Goal: Information Seeking & Learning: Learn about a topic

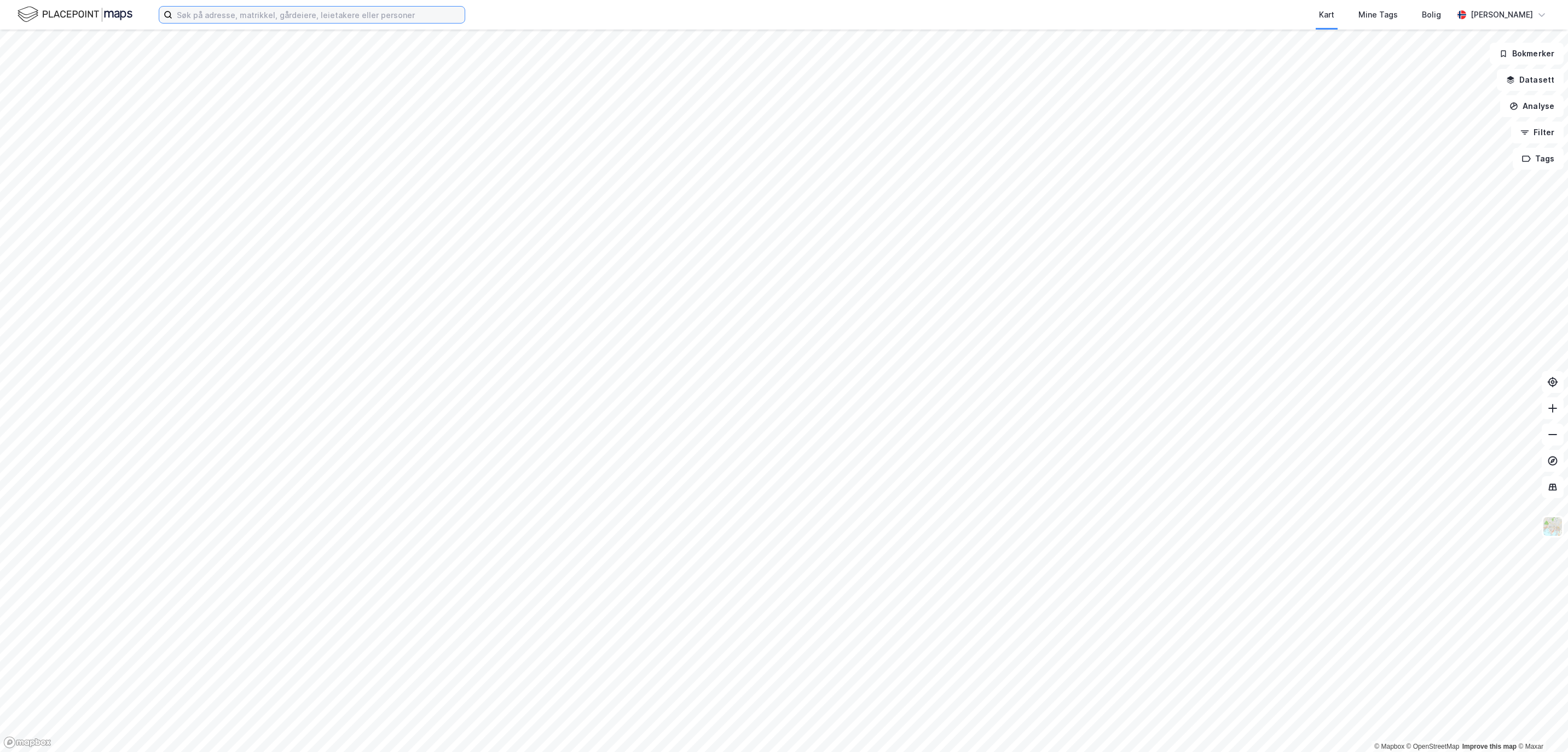
click at [371, 22] on input at bounding box center [318, 14] width 292 height 17
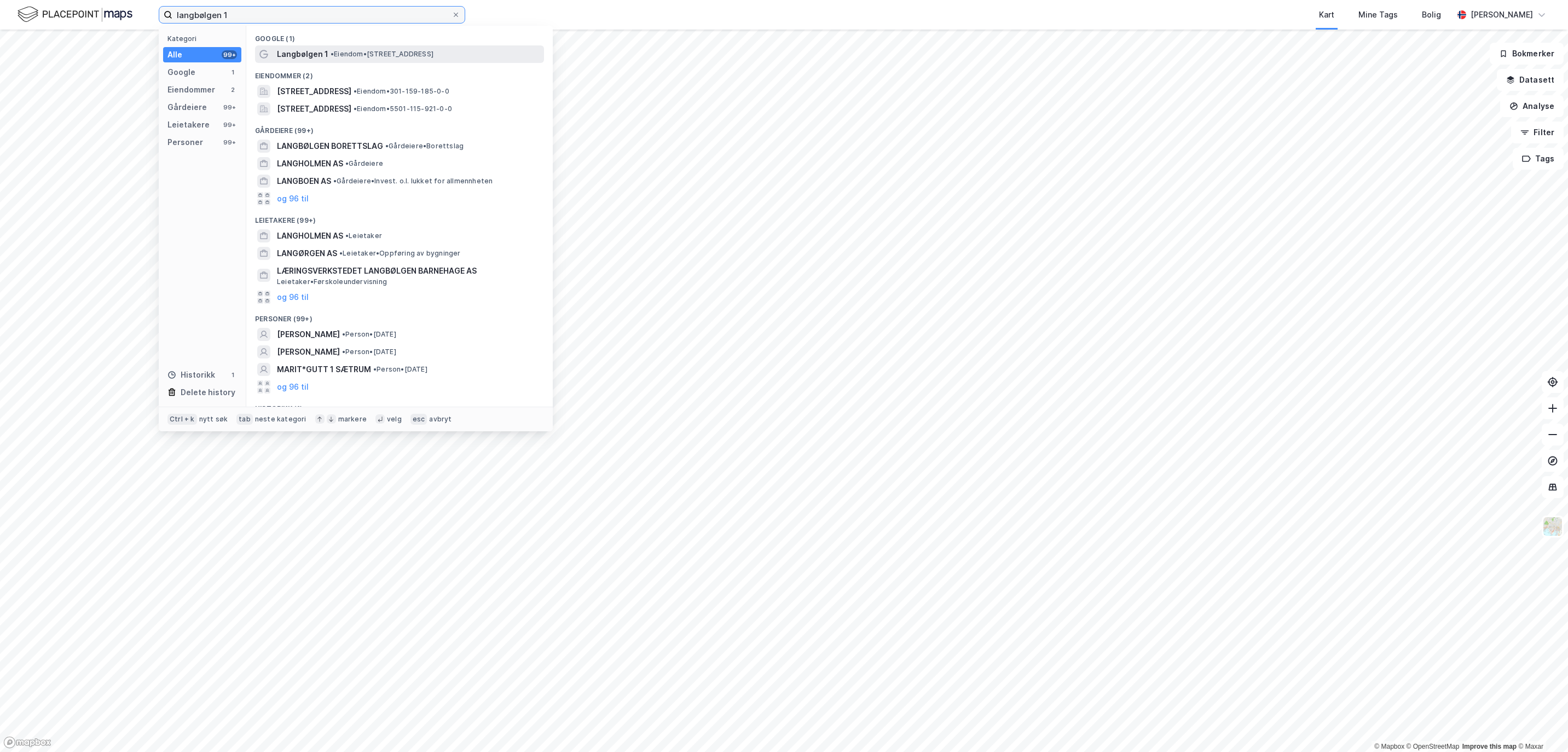
type input "langbølgen 1"
click at [347, 57] on span "• Eiendom • [STREET_ADDRESS]" at bounding box center [382, 53] width 103 height 9
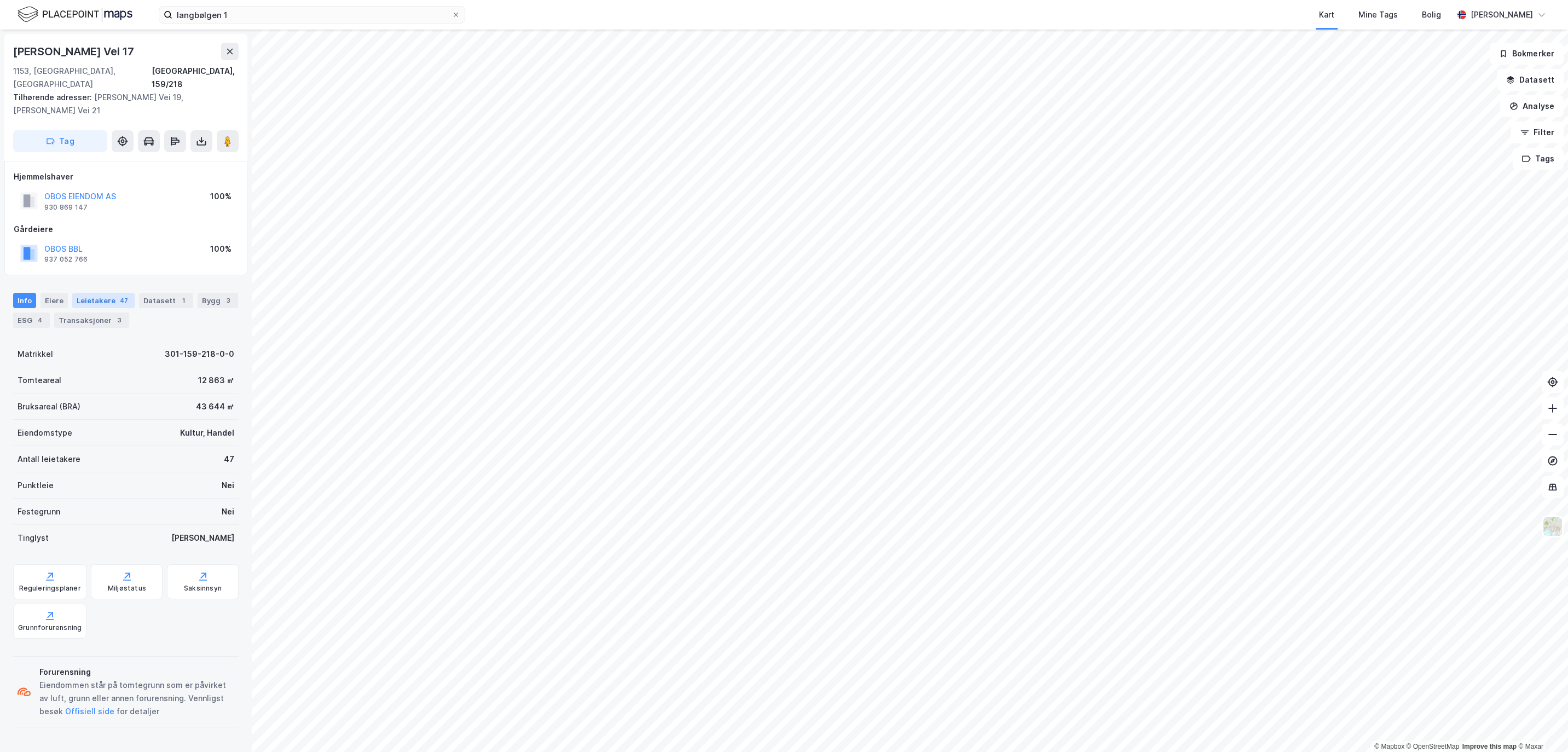
click at [106, 292] on div "Leietakere 47" at bounding box center [104, 300] width 62 height 15
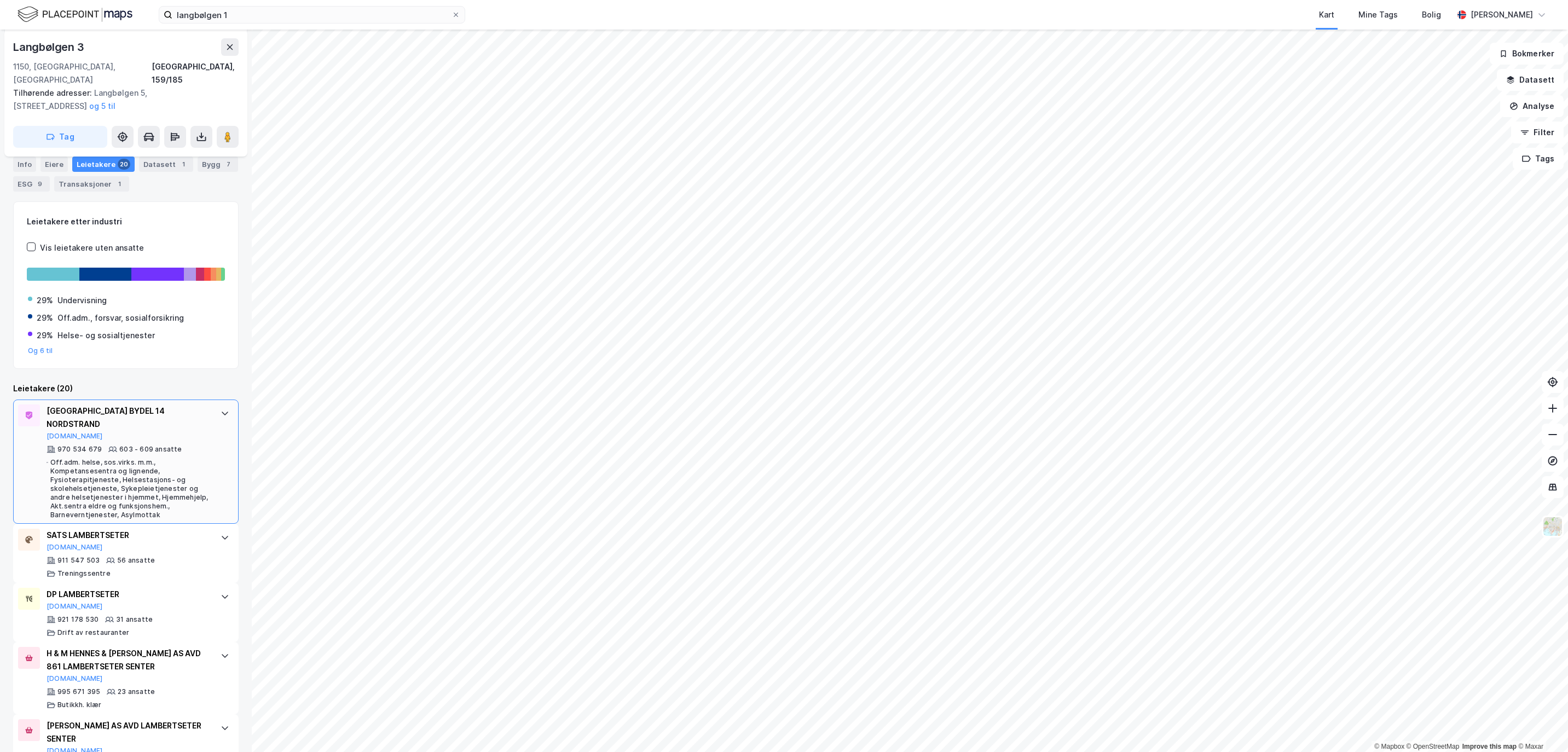
scroll to position [164, 0]
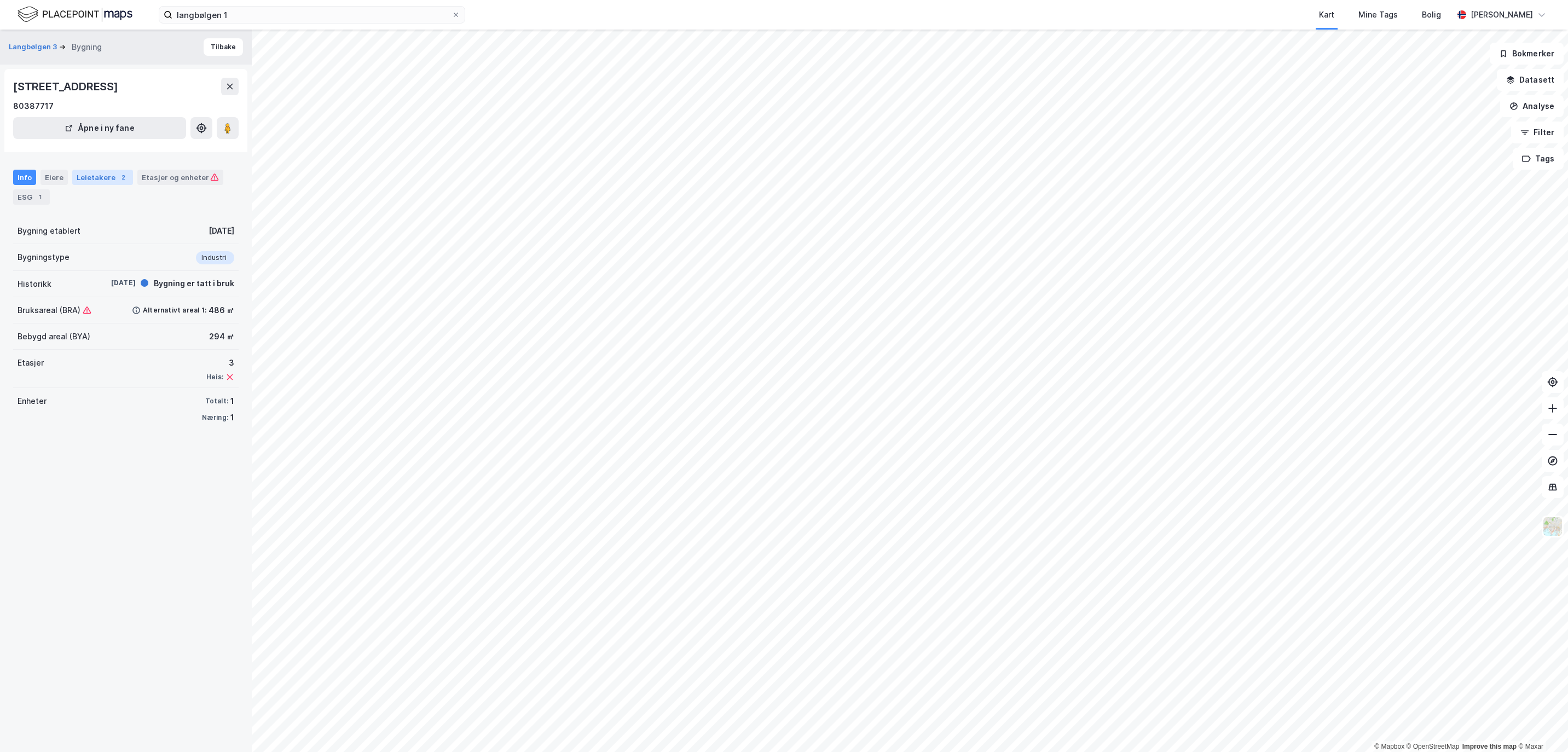
click at [96, 174] on div "Leietakere 2" at bounding box center [103, 177] width 61 height 15
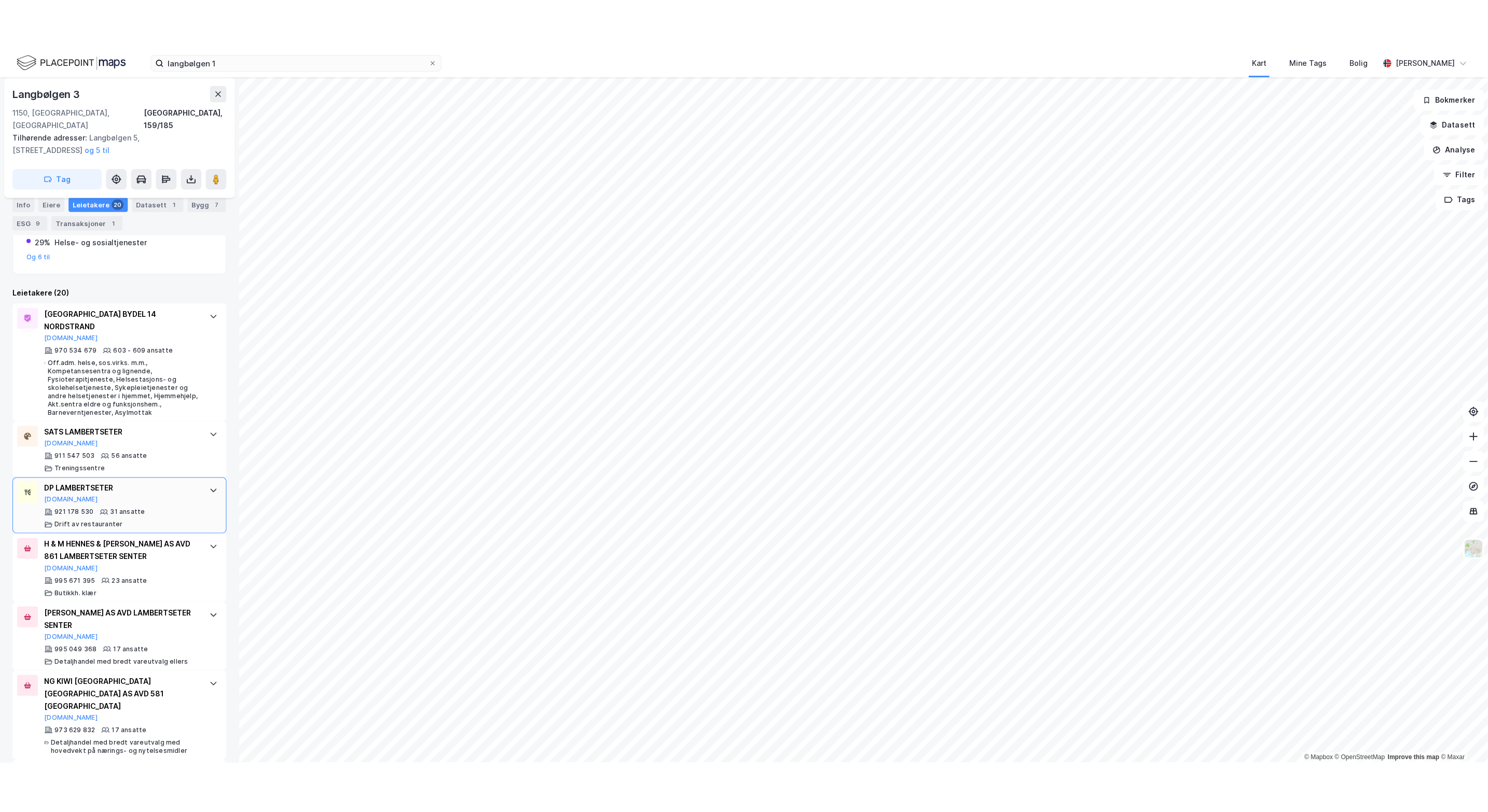
scroll to position [233, 0]
